Goal: Transaction & Acquisition: Purchase product/service

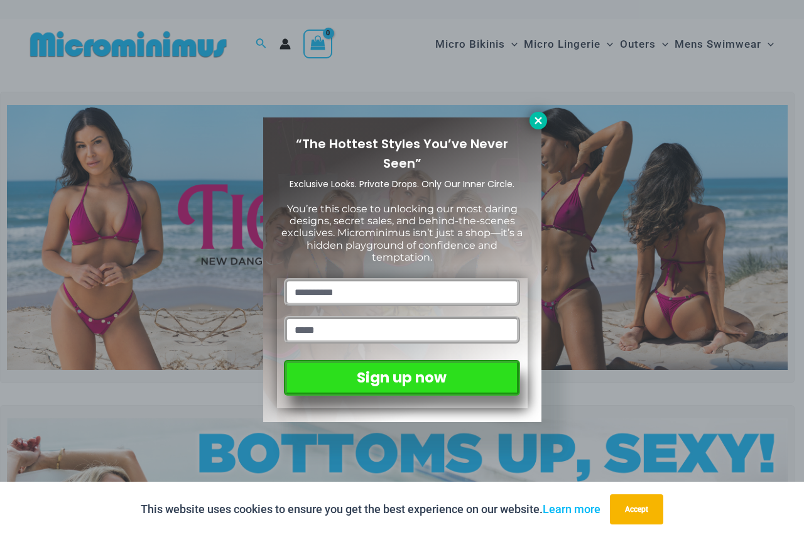
click at [537, 126] on icon at bounding box center [538, 120] width 11 height 11
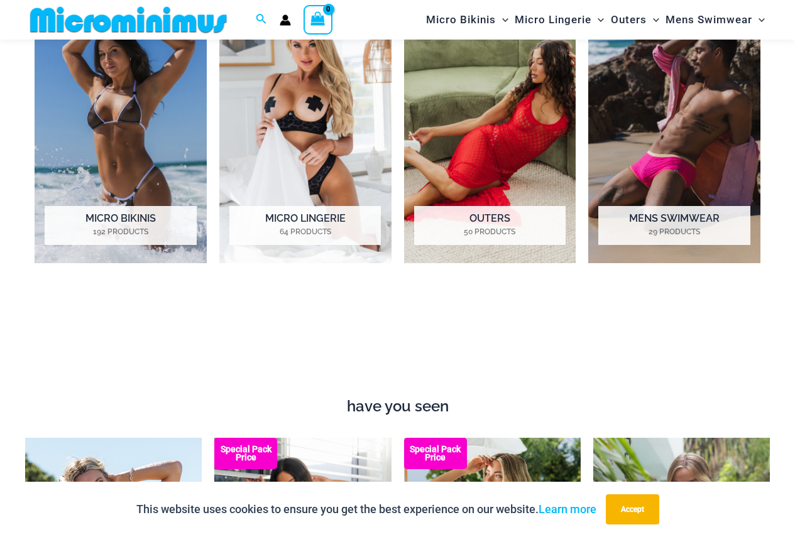
scroll to position [870, 0]
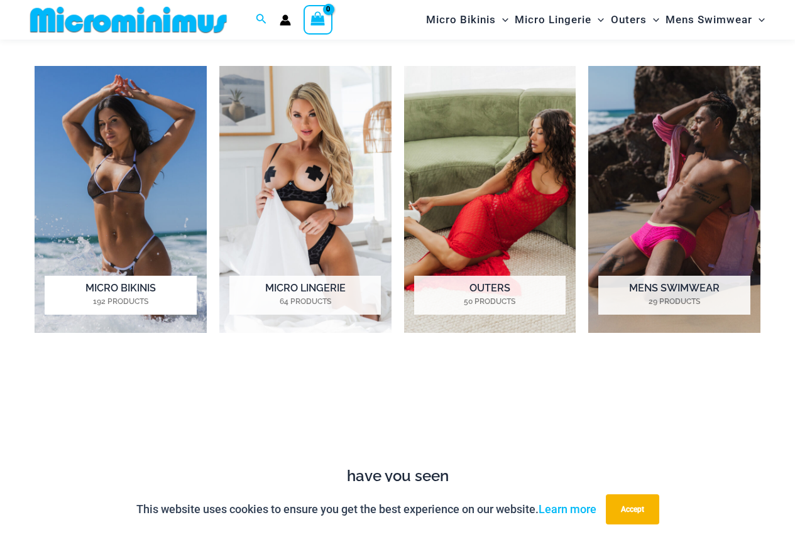
click at [103, 258] on img "Visit product category Micro Bikinis" at bounding box center [121, 199] width 172 height 267
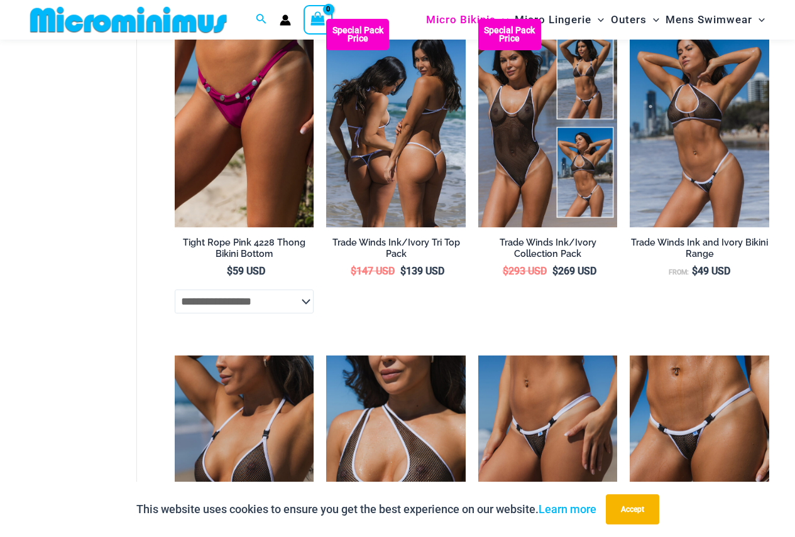
scroll to position [750, 0]
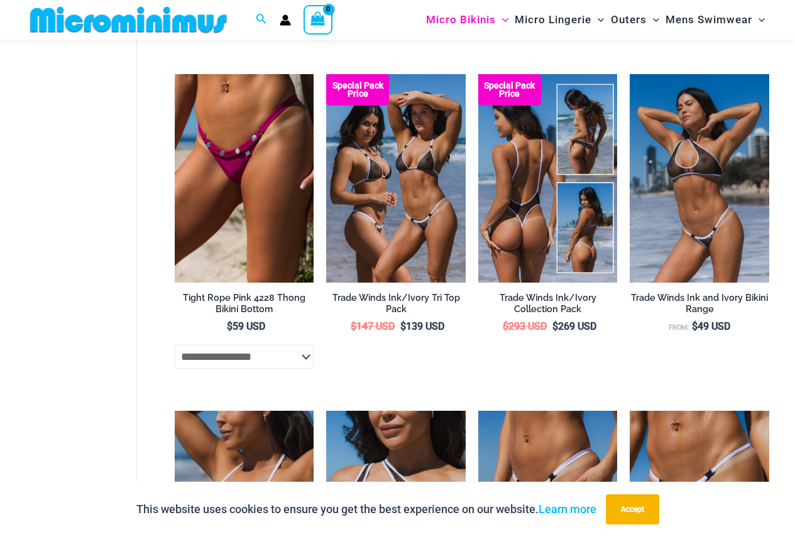
click at [579, 207] on img at bounding box center [547, 178] width 139 height 209
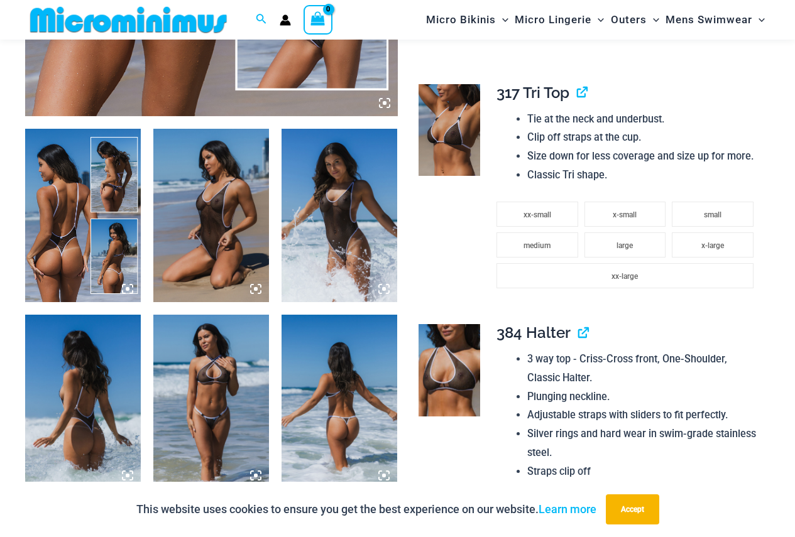
scroll to position [556, 0]
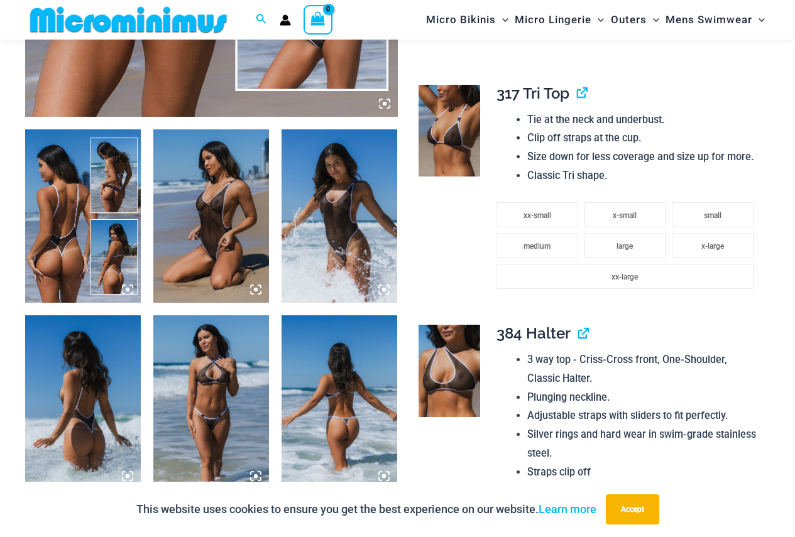
click at [188, 233] on img at bounding box center [211, 215] width 116 height 173
